Goal: Find specific page/section: Find specific page/section

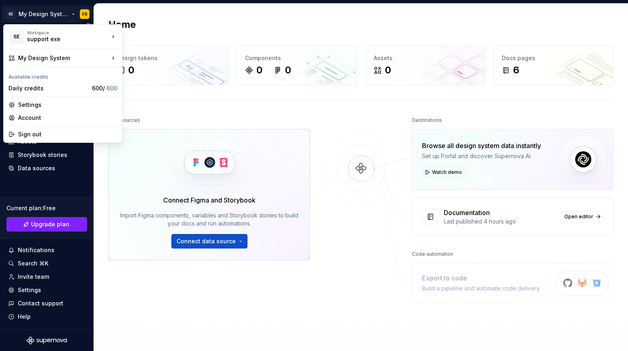
click at [52, 13] on html "SE My Design System FR Home Documentation Analytics Code automation Design syst…" at bounding box center [314, 175] width 628 height 351
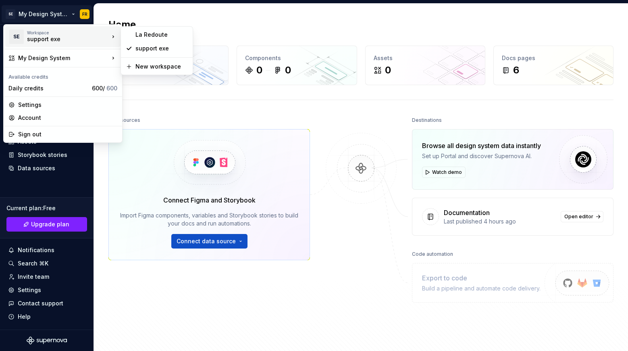
click at [51, 40] on div "support exe" at bounding box center [61, 39] width 69 height 8
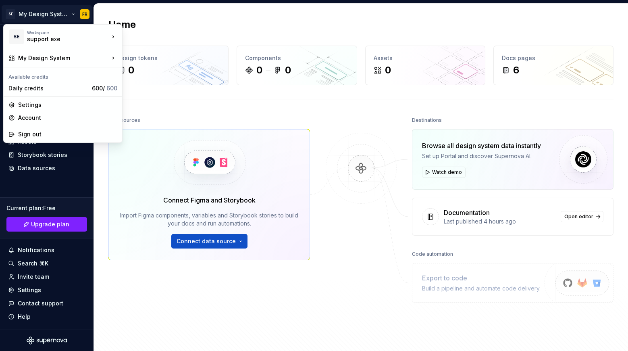
click at [327, 126] on html "SE My Design System FR Home Documentation Analytics Code automation Design syst…" at bounding box center [314, 175] width 628 height 351
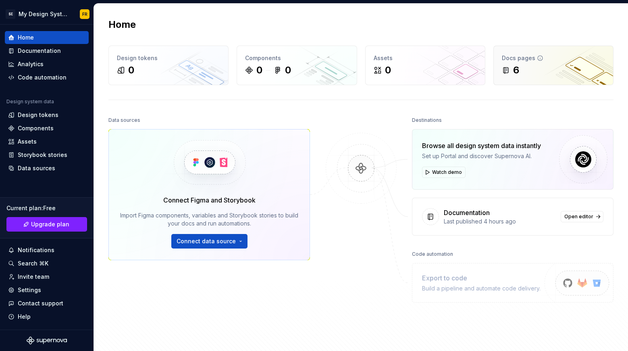
click at [522, 79] on div "Docs pages 6" at bounding box center [553, 65] width 119 height 39
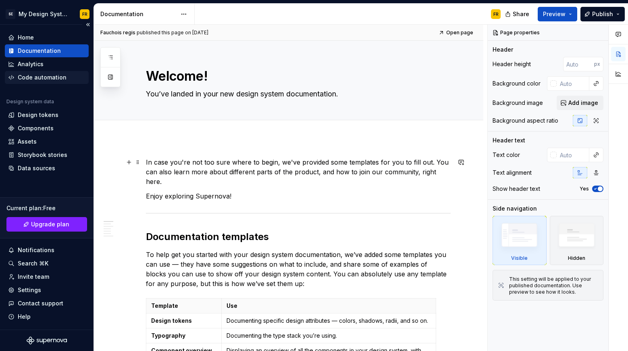
type textarea "*"
click at [31, 15] on html "SE My Design System FR Home Documentation Analytics Code automation Design syst…" at bounding box center [314, 175] width 628 height 351
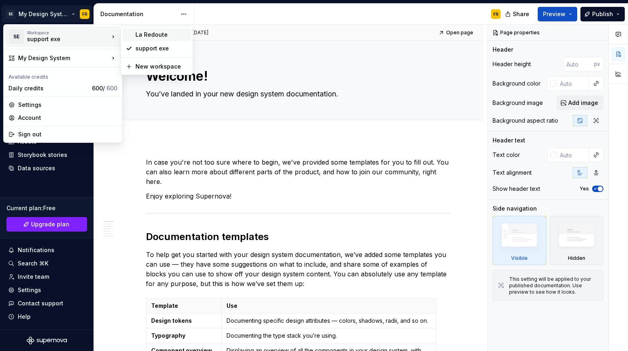
click at [162, 40] on div "La Redoute" at bounding box center [157, 34] width 69 height 13
